Goal: Download file/media

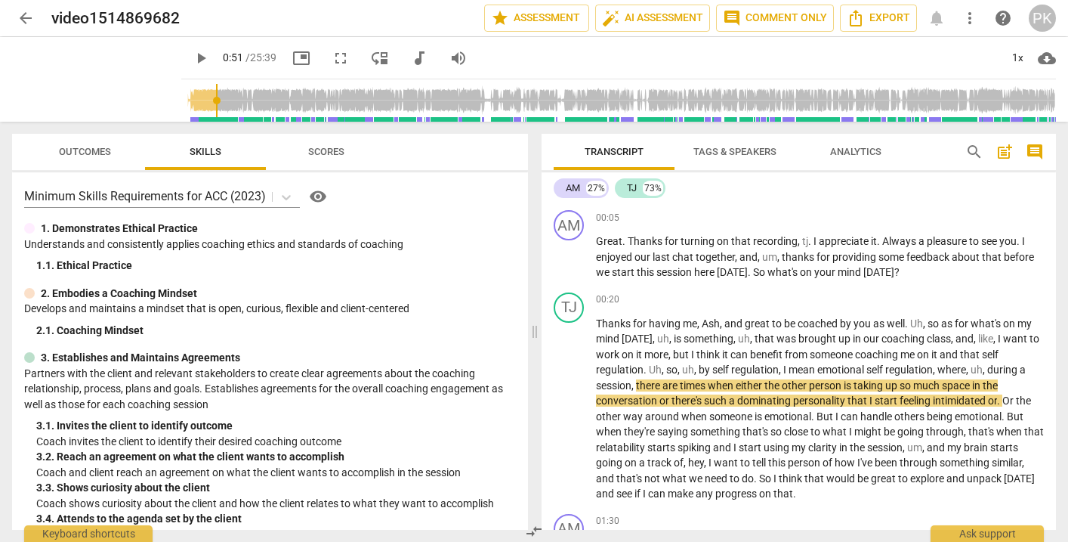
click at [192, 55] on span "play_arrow" at bounding box center [201, 58] width 18 height 18
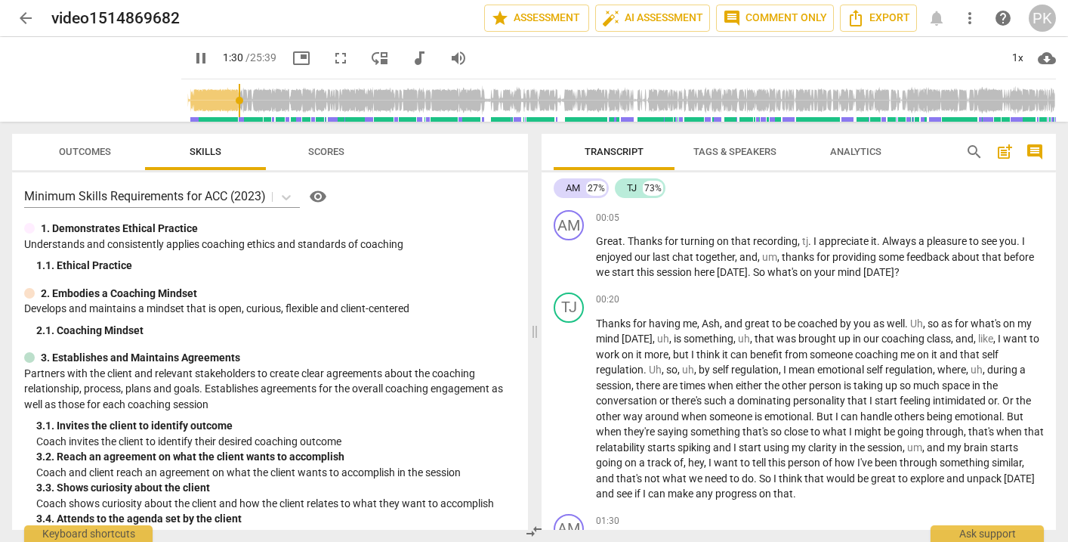
scroll to position [329, 0]
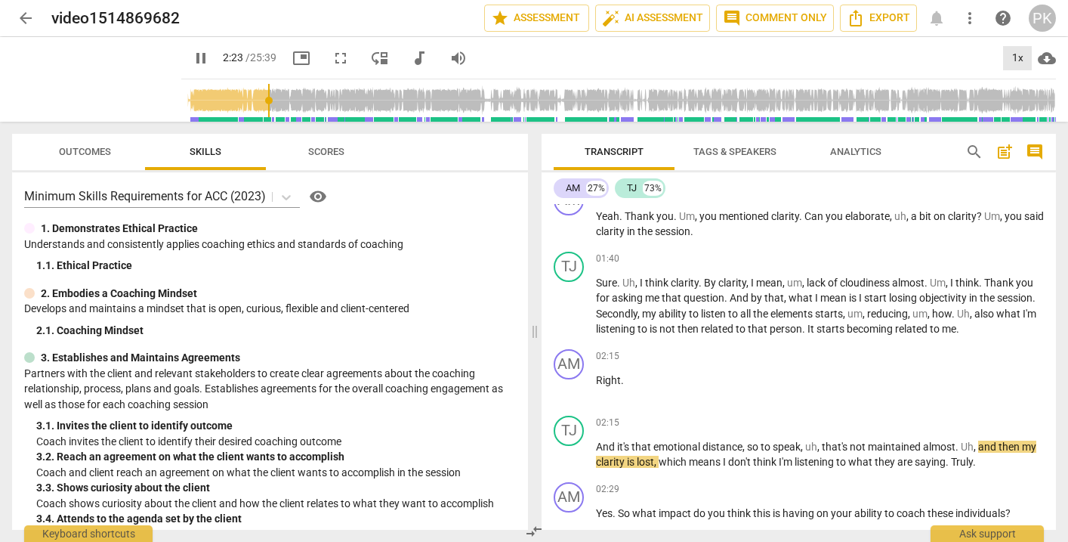
click at [1015, 57] on div "1x" at bounding box center [1017, 58] width 29 height 24
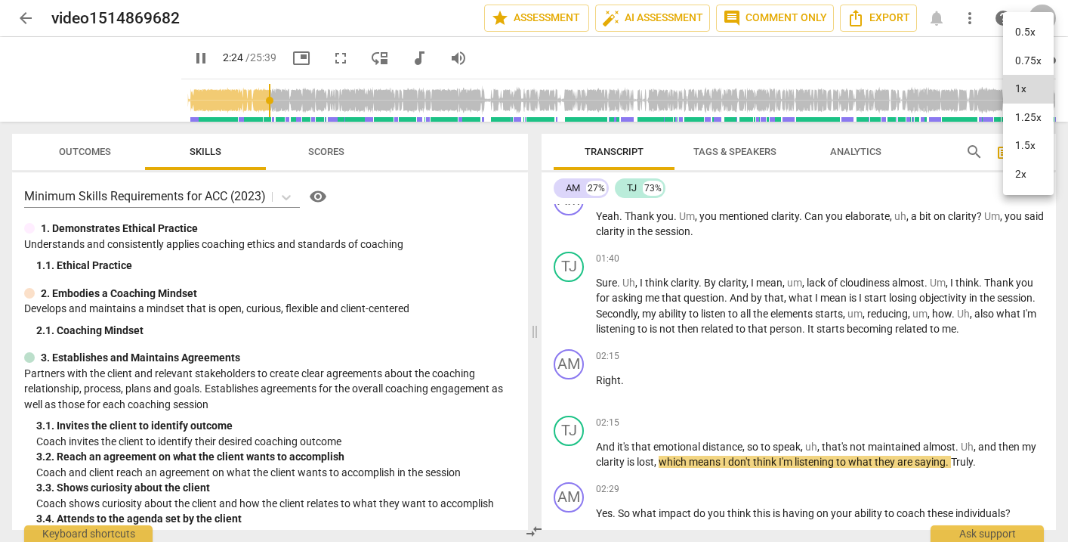
click at [1044, 139] on li "1.5x" at bounding box center [1028, 145] width 51 height 29
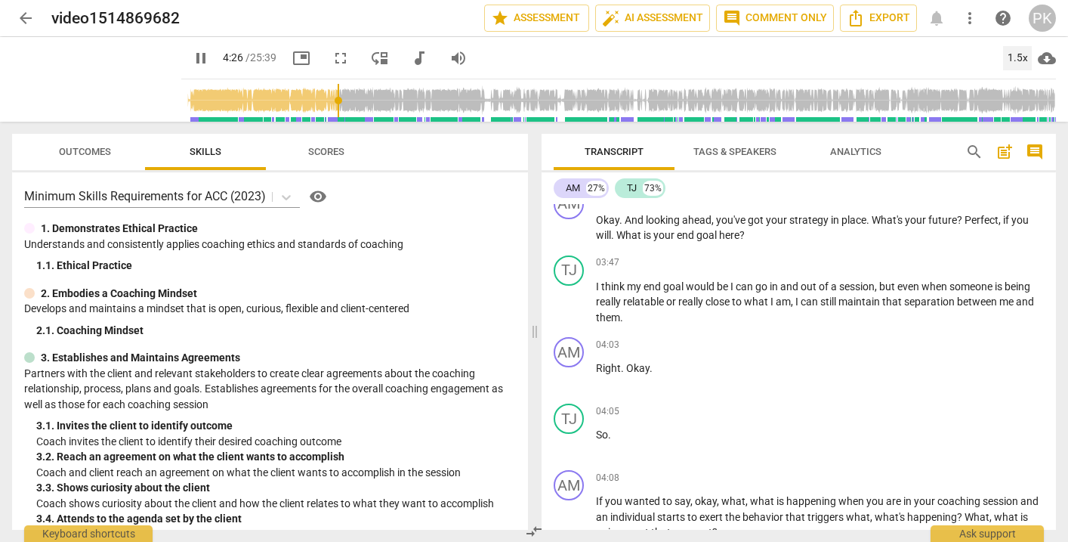
scroll to position [1413, 0]
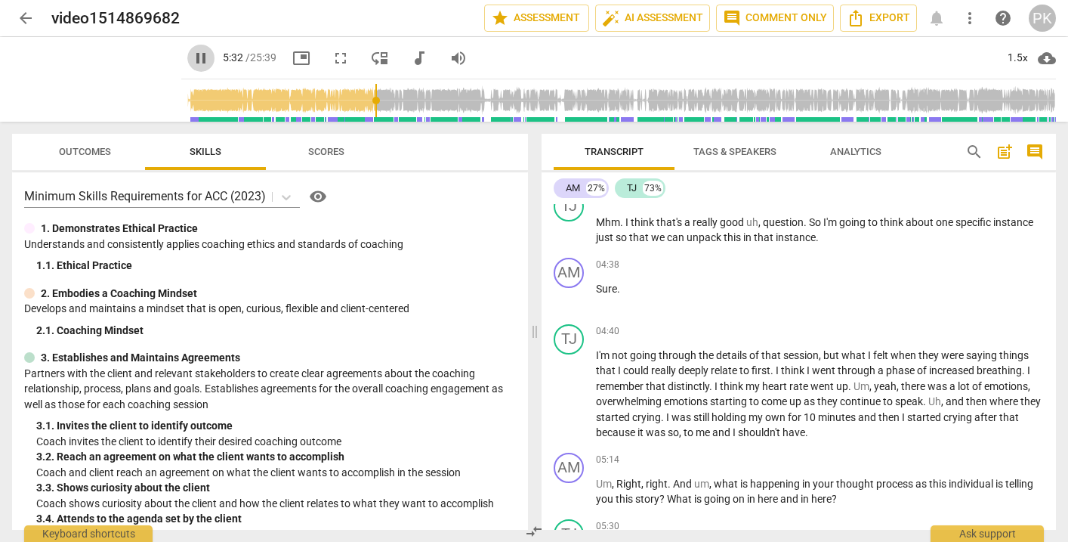
click at [192, 60] on span "pause" at bounding box center [201, 58] width 18 height 18
click at [192, 57] on span "play_arrow" at bounding box center [201, 58] width 18 height 18
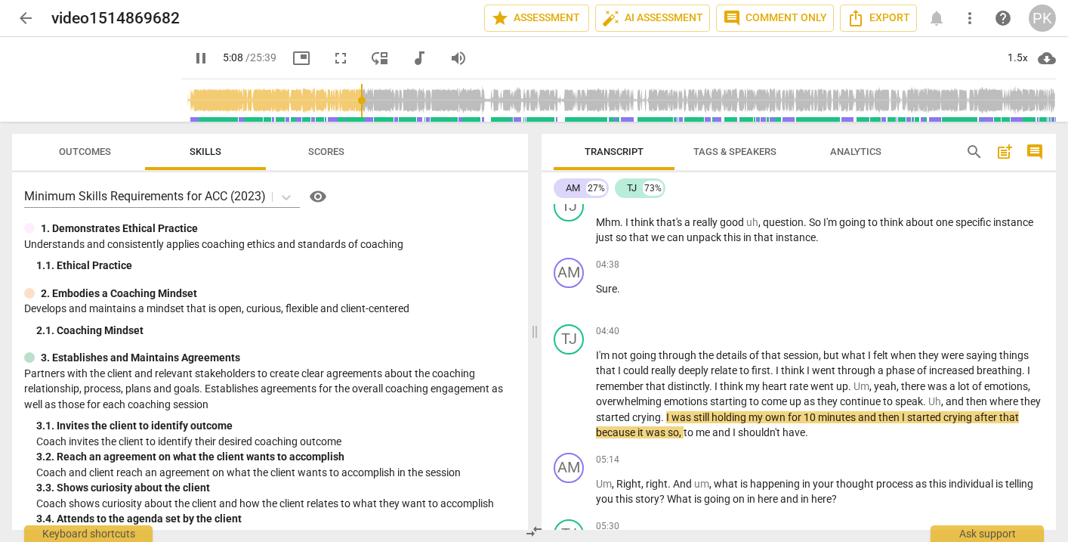
drag, startPoint x: 360, startPoint y: 99, endPoint x: 347, endPoint y: 100, distance: 13.7
type input "308"
click at [347, 100] on input "range" at bounding box center [621, 100] width 869 height 48
click at [192, 56] on span "pause" at bounding box center [201, 58] width 18 height 18
click at [192, 57] on span "play_arrow" at bounding box center [201, 58] width 18 height 18
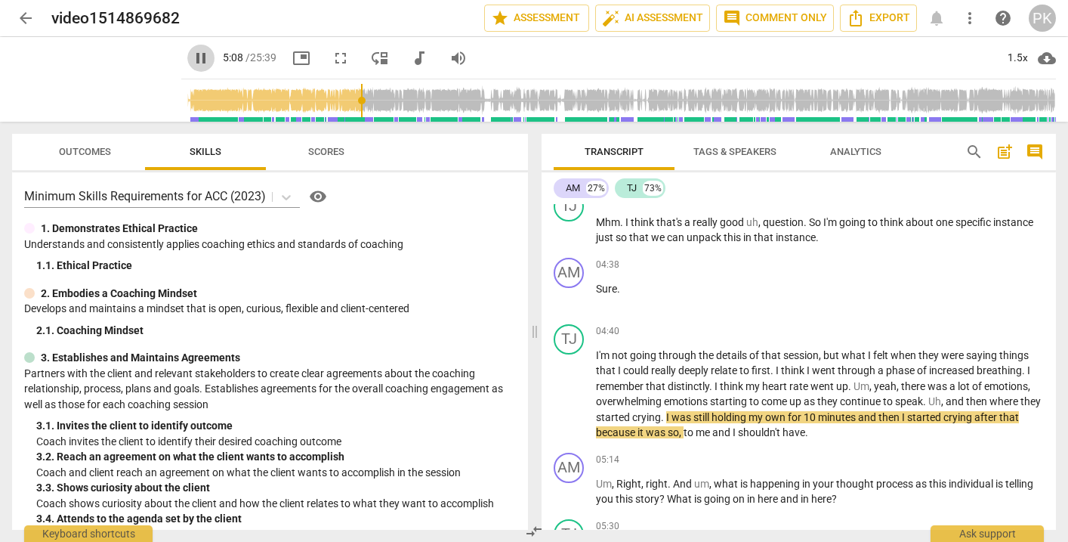
click at [192, 54] on span "pause" at bounding box center [201, 58] width 18 height 18
click at [192, 57] on span "play_arrow" at bounding box center [201, 58] width 18 height 18
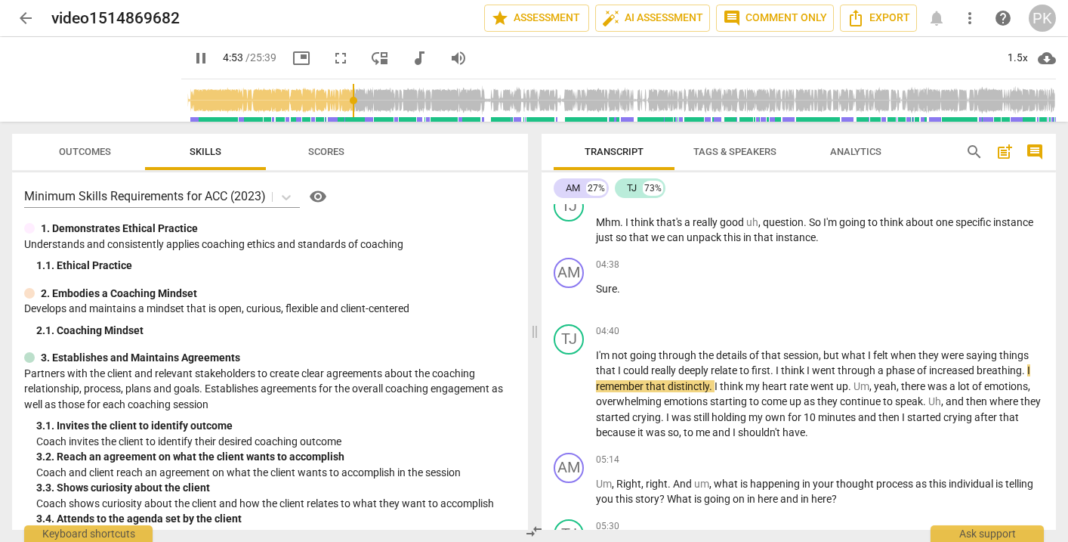
drag, startPoint x: 345, startPoint y: 98, endPoint x: 338, endPoint y: 99, distance: 7.6
type input "293"
click at [338, 99] on input "range" at bounding box center [621, 100] width 869 height 48
click at [192, 53] on span "pause" at bounding box center [201, 58] width 18 height 18
click at [192, 51] on span "play_arrow" at bounding box center [201, 58] width 18 height 18
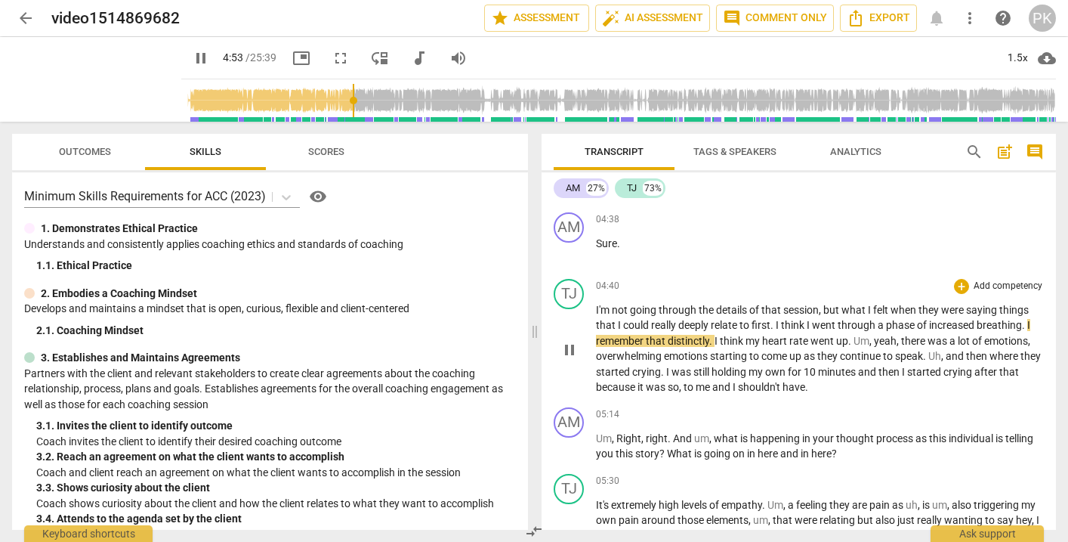
scroll to position [1447, 0]
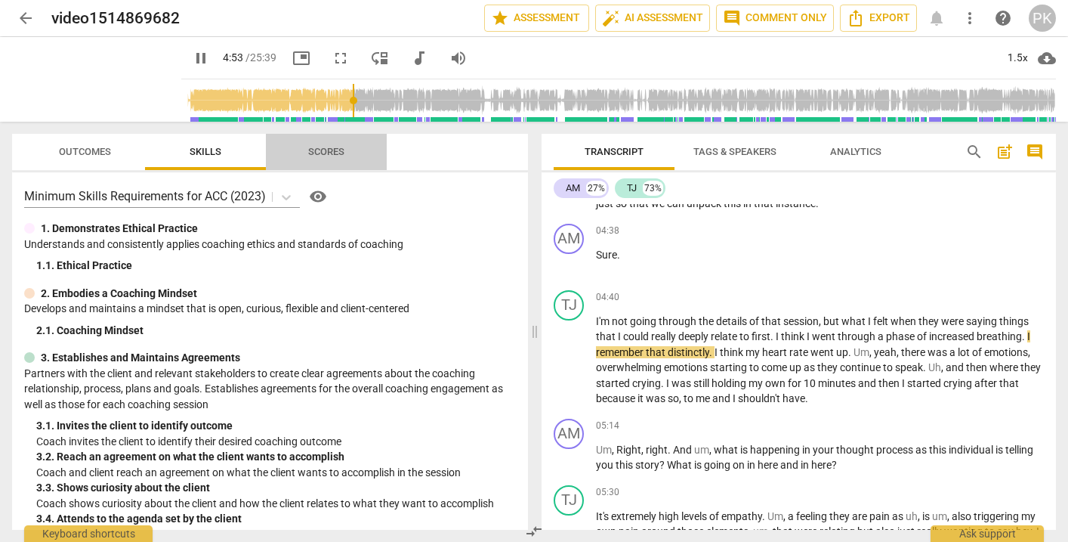
click at [332, 149] on span "Scores" at bounding box center [326, 151] width 36 height 11
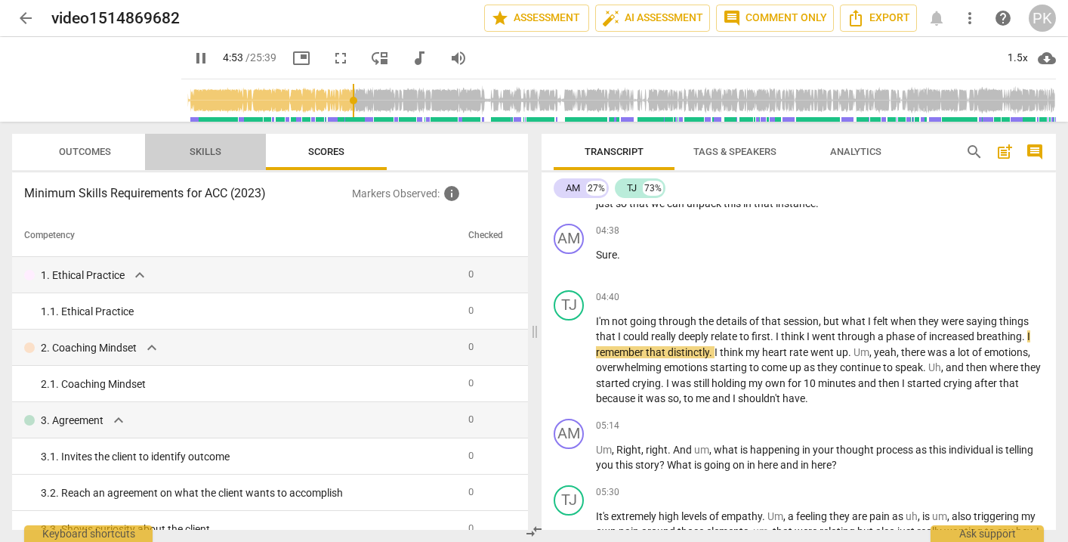
click at [233, 134] on button "Skills" at bounding box center [205, 152] width 121 height 36
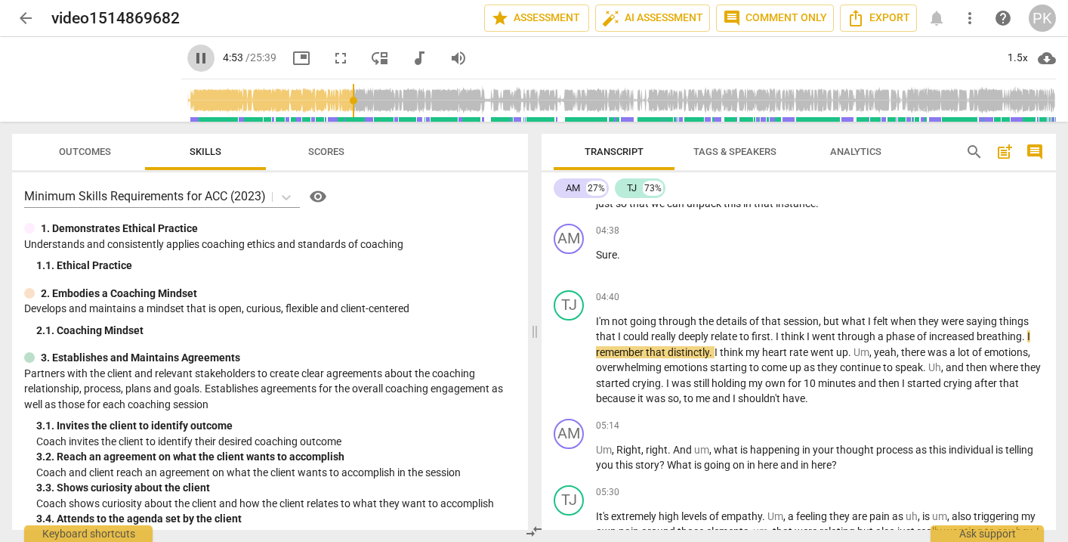
click at [192, 54] on span "pause" at bounding box center [200, 58] width 27 height 18
click at [193, 53] on span "play_arrow" at bounding box center [200, 58] width 27 height 18
click at [645, 68] on div "pause 4:53 / 25:39 picture_in_picture fullscreen move_down audiotrack volume_up…" at bounding box center [618, 58] width 875 height 42
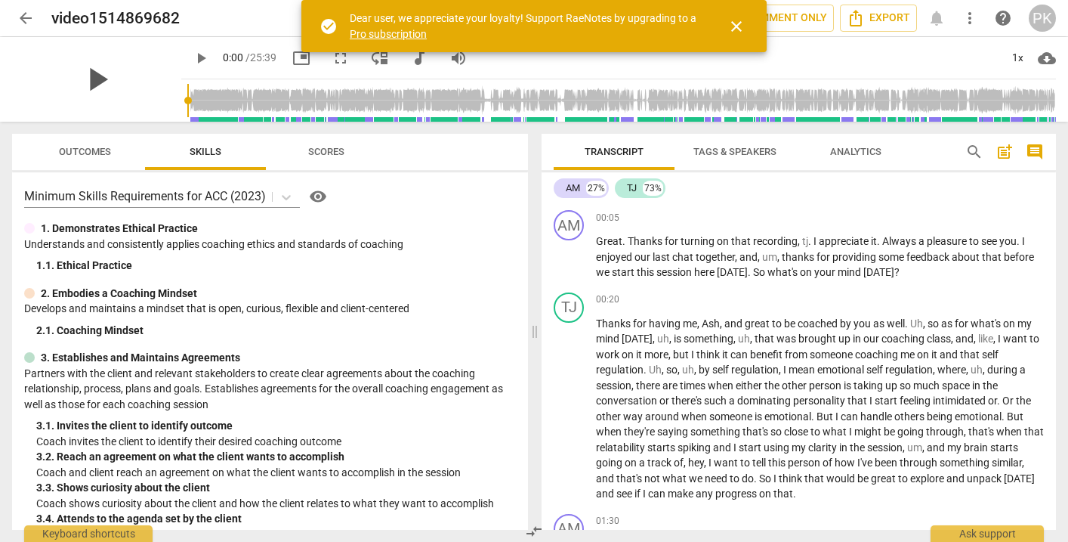
click at [94, 77] on span "play_arrow" at bounding box center [96, 79] width 39 height 39
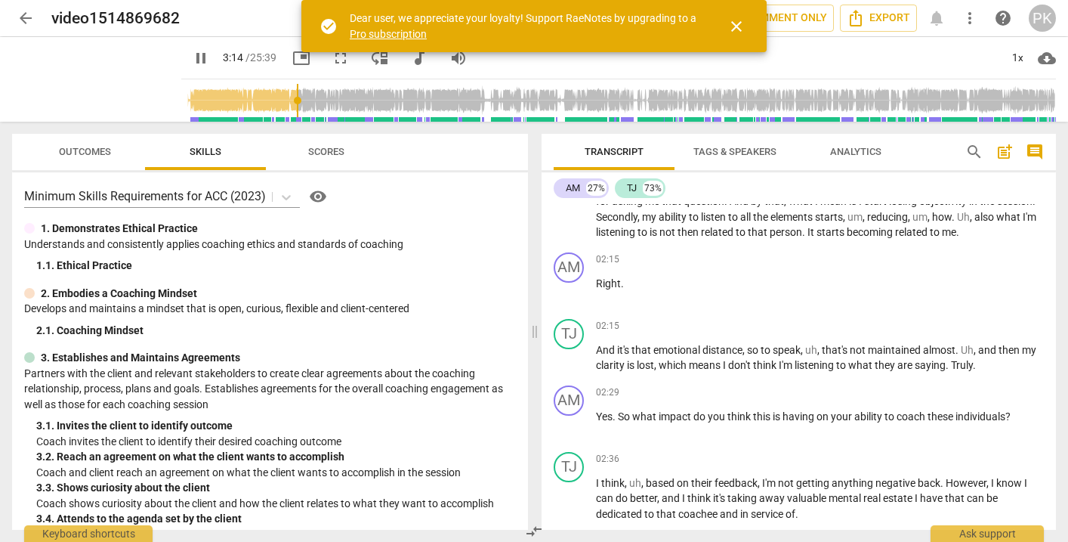
drag, startPoint x: 168, startPoint y: 98, endPoint x: 281, endPoint y: 97, distance: 112.6
click at [281, 97] on input "range" at bounding box center [621, 100] width 869 height 48
drag, startPoint x: 216, startPoint y: 100, endPoint x: 283, endPoint y: 99, distance: 67.3
click at [283, 99] on input "range" at bounding box center [621, 100] width 869 height 48
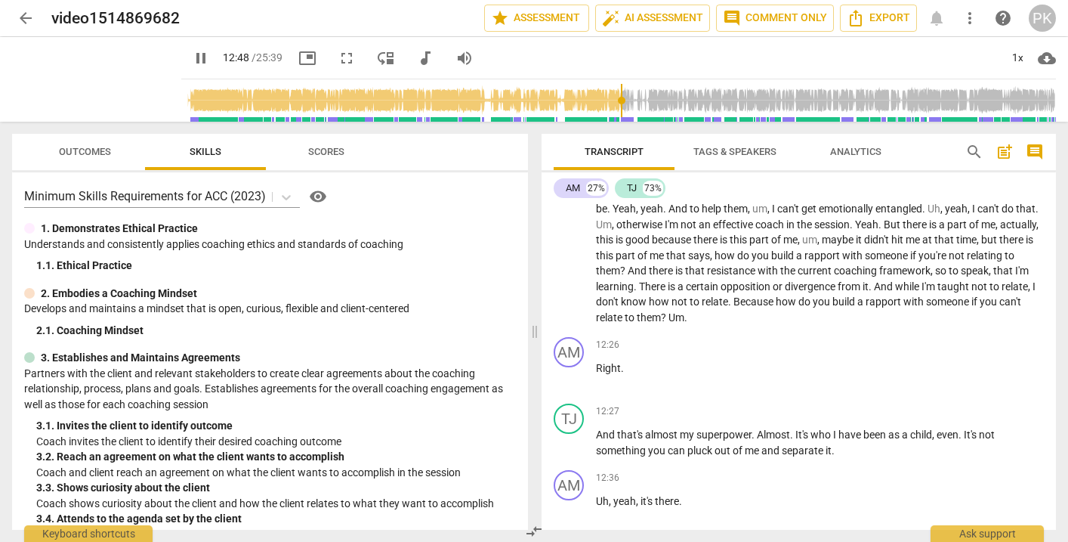
scroll to position [3848, 0]
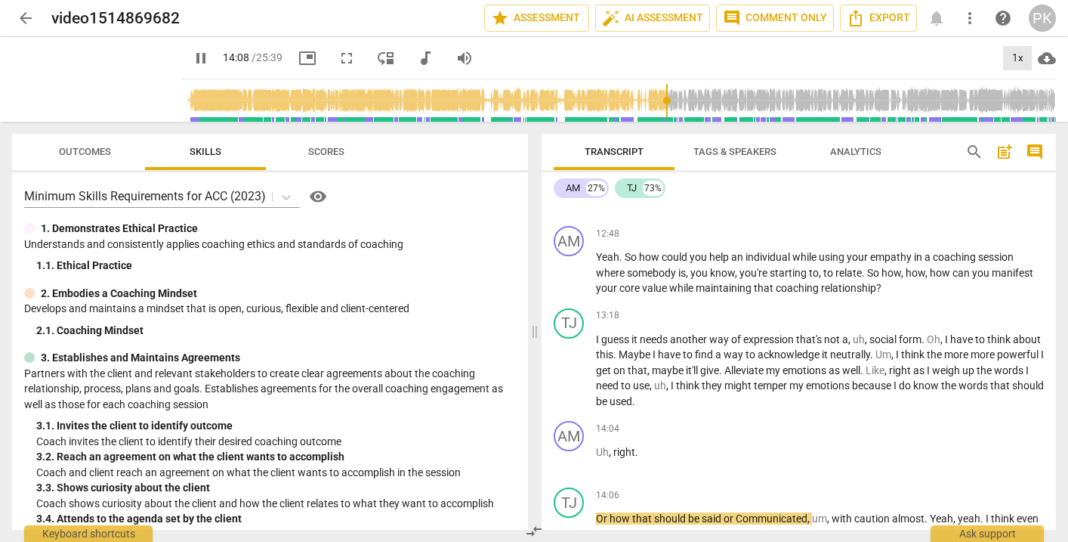
click at [1009, 57] on div "1x" at bounding box center [1017, 58] width 29 height 24
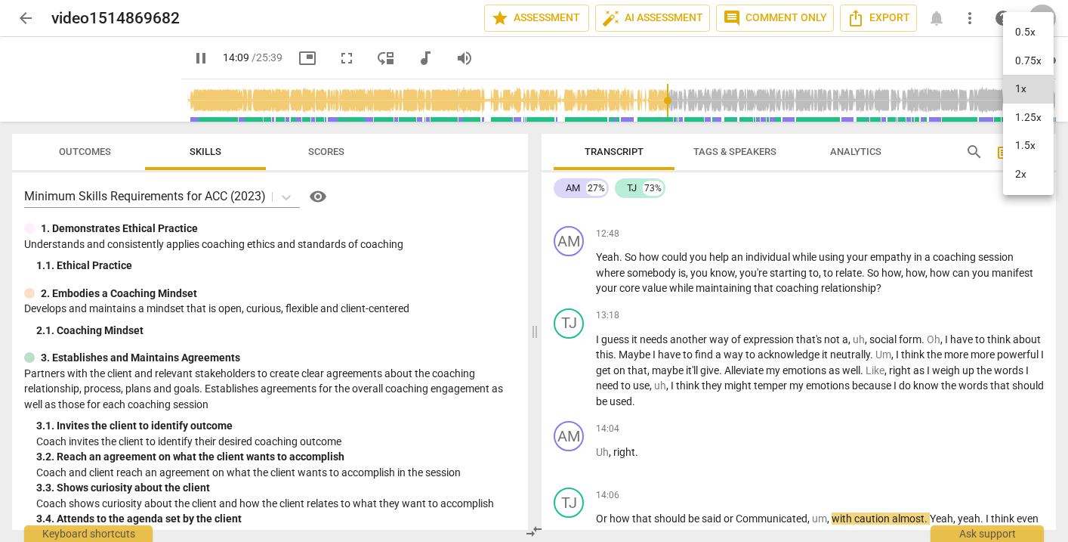
click at [1021, 144] on li "1.5x" at bounding box center [1028, 145] width 51 height 29
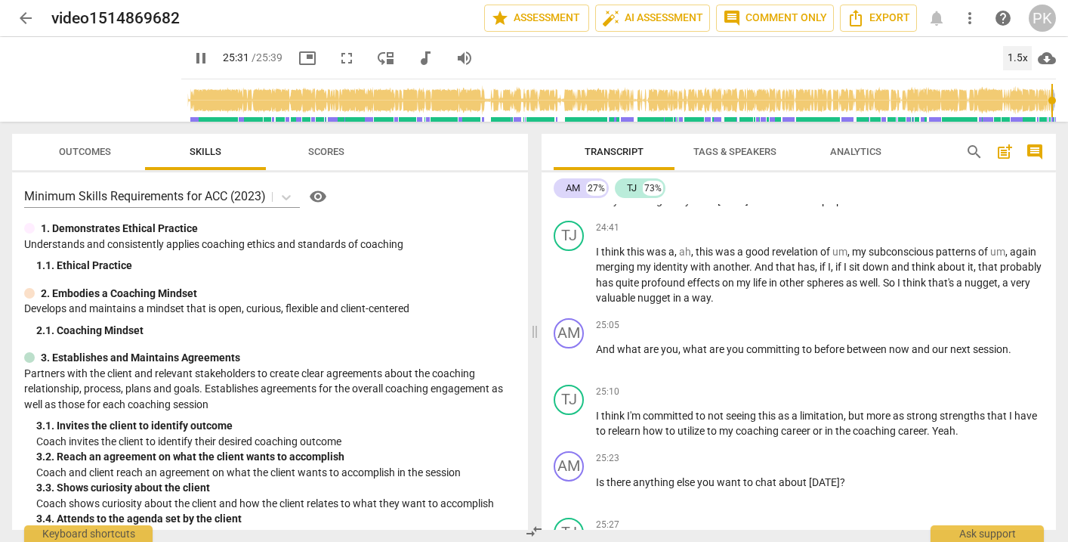
scroll to position [8047, 0]
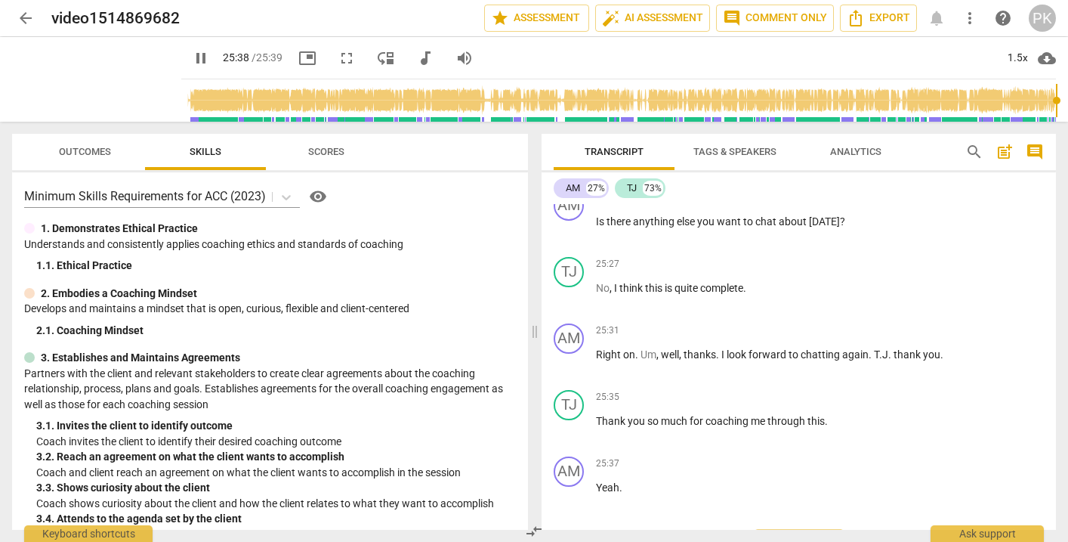
click at [192, 63] on span "pause" at bounding box center [201, 58] width 18 height 18
click at [877, 21] on span "Export" at bounding box center [878, 18] width 63 height 18
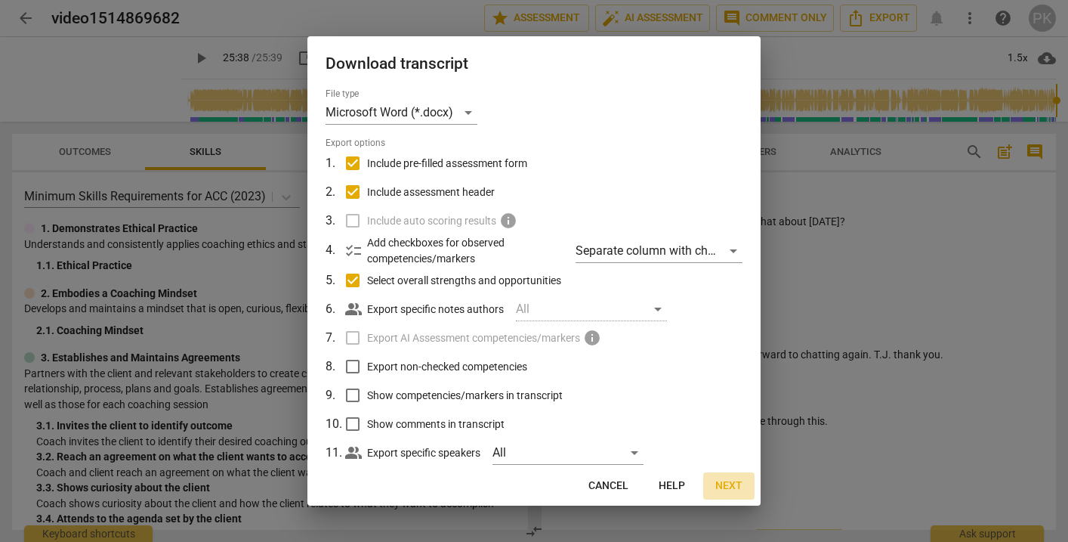
click at [737, 488] on span "Next" at bounding box center [728, 485] width 27 height 15
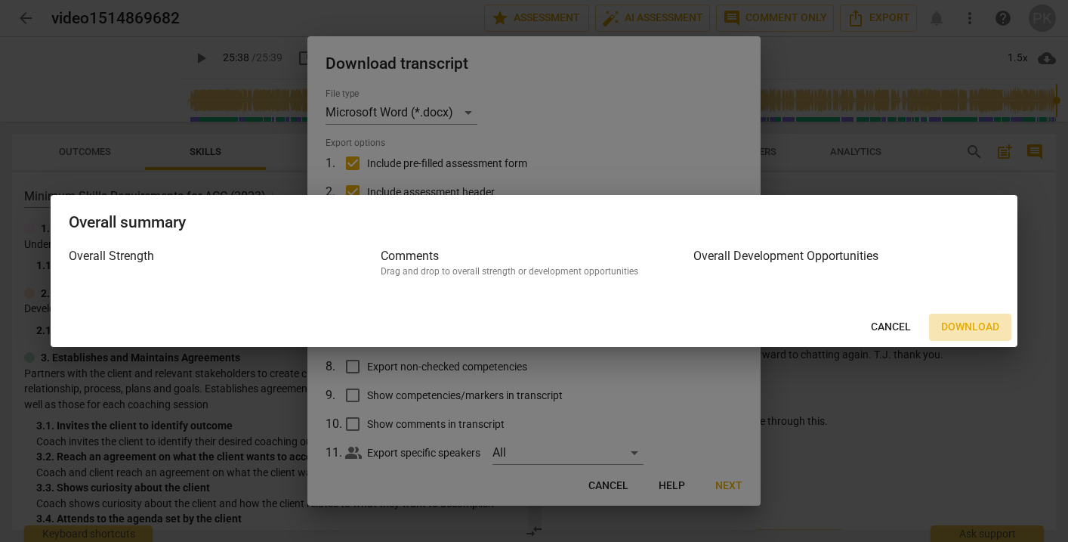
click at [962, 328] on span "Download" at bounding box center [970, 327] width 58 height 15
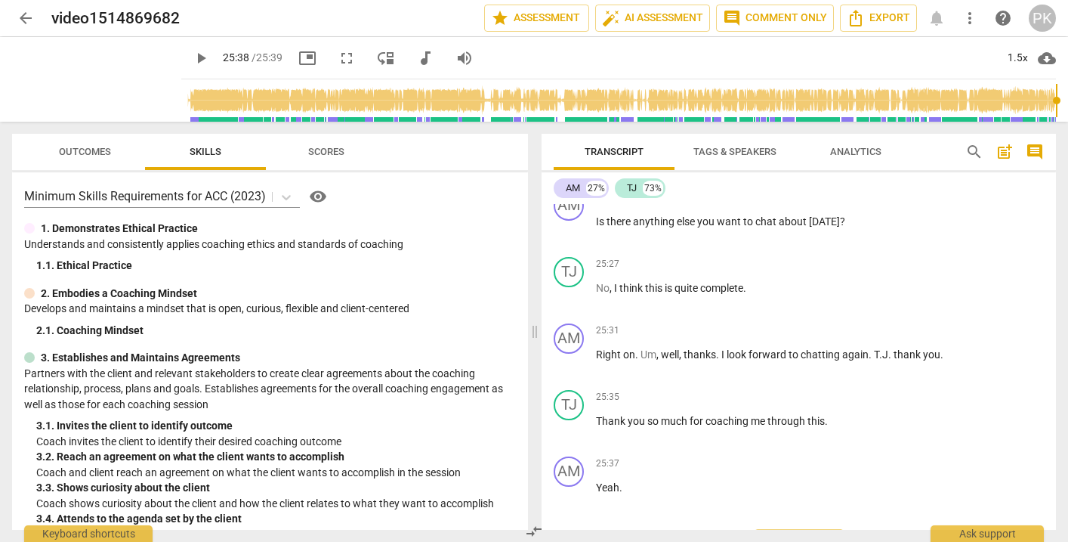
type input "1539"
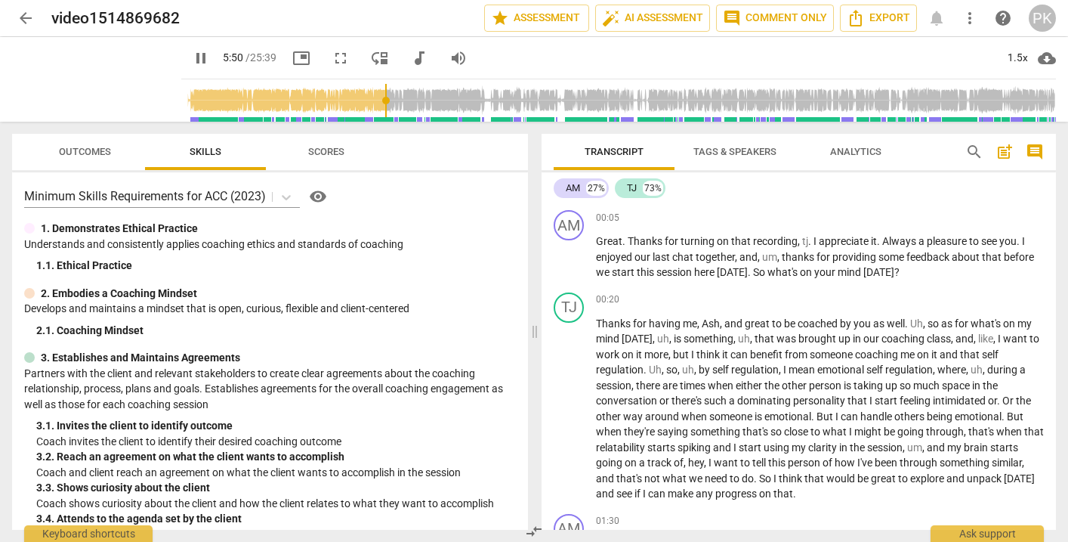
scroll to position [1447, 0]
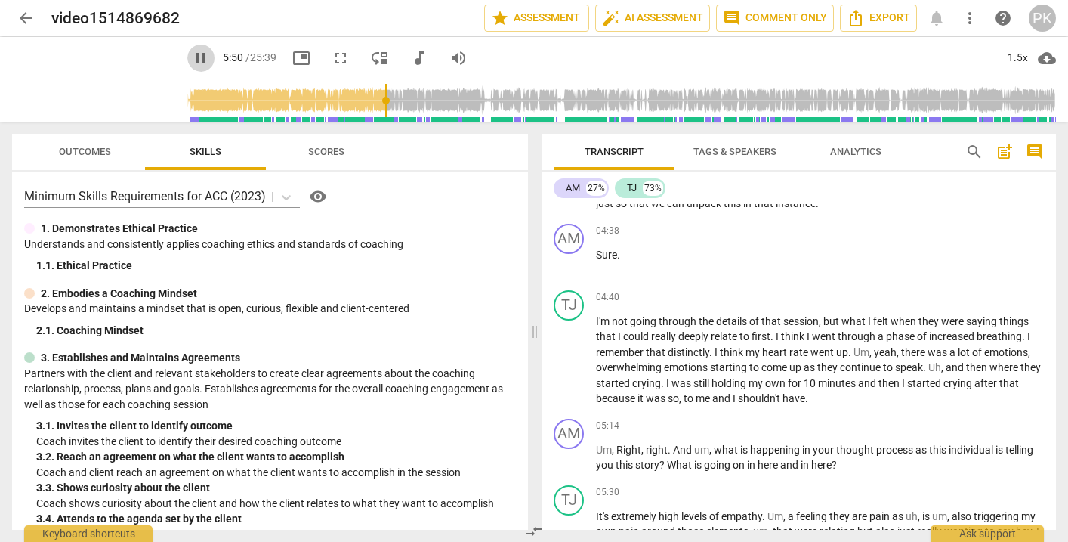
click at [192, 55] on span "pause" at bounding box center [201, 58] width 18 height 18
type input "351"
